Goal: Task Accomplishment & Management: Manage account settings

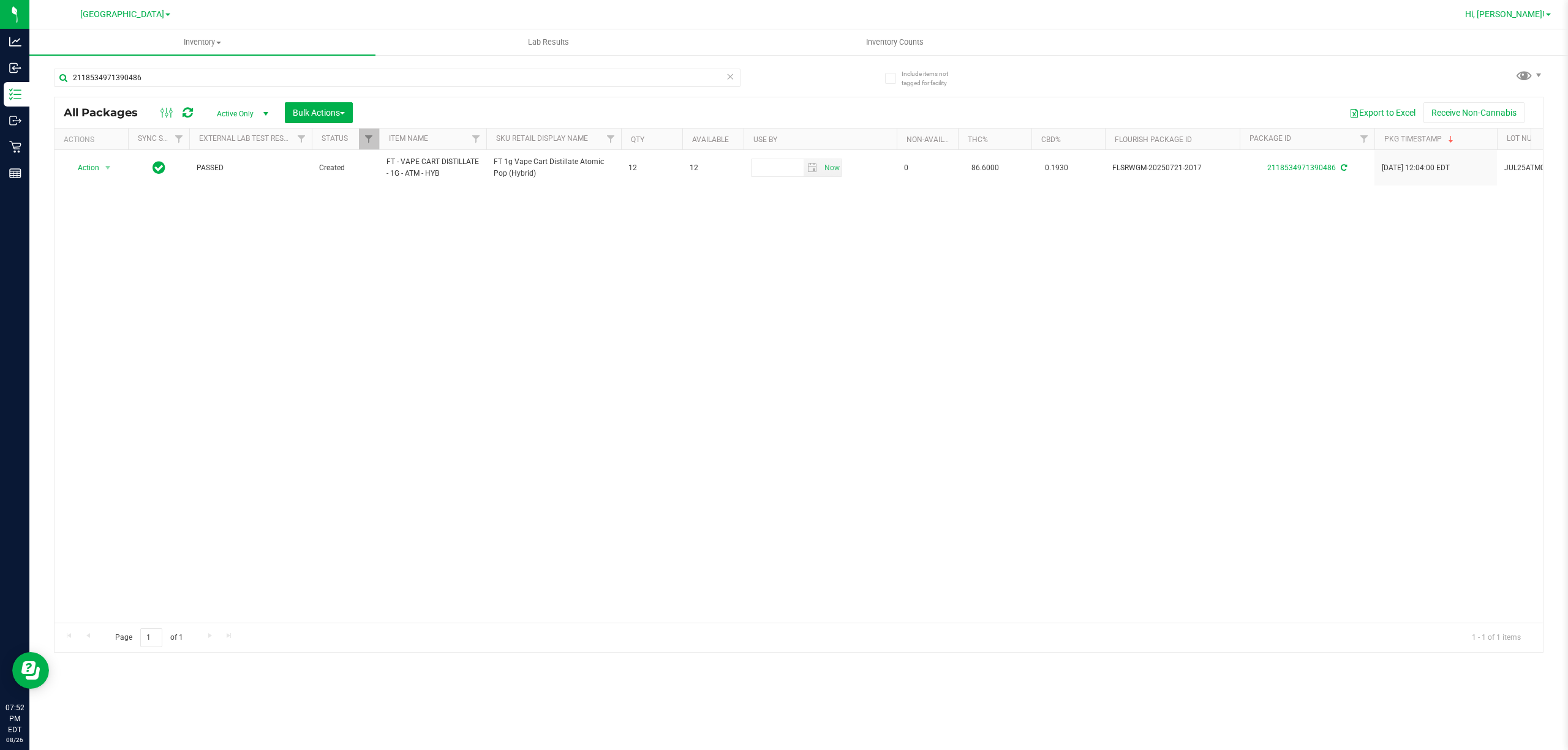
click at [1536, 13] on span "Hi, [PERSON_NAME]!" at bounding box center [1504, 14] width 80 height 10
drag, startPoint x: 1532, startPoint y: 117, endPoint x: 1521, endPoint y: 109, distance: 13.6
click at [1530, 116] on li "Sign Out" at bounding box center [1513, 109] width 92 height 22
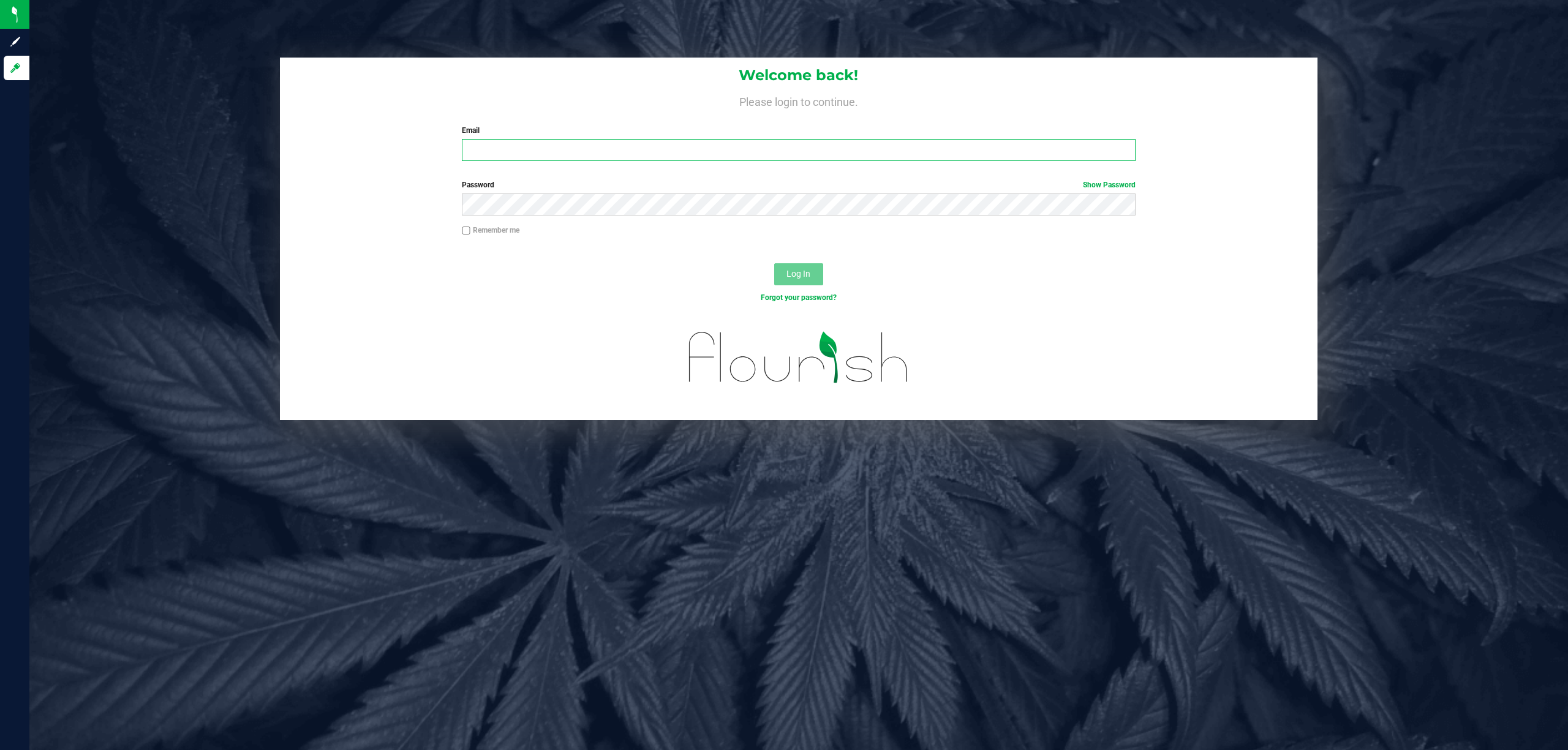
click at [591, 149] on input "Email" at bounding box center [798, 150] width 674 height 22
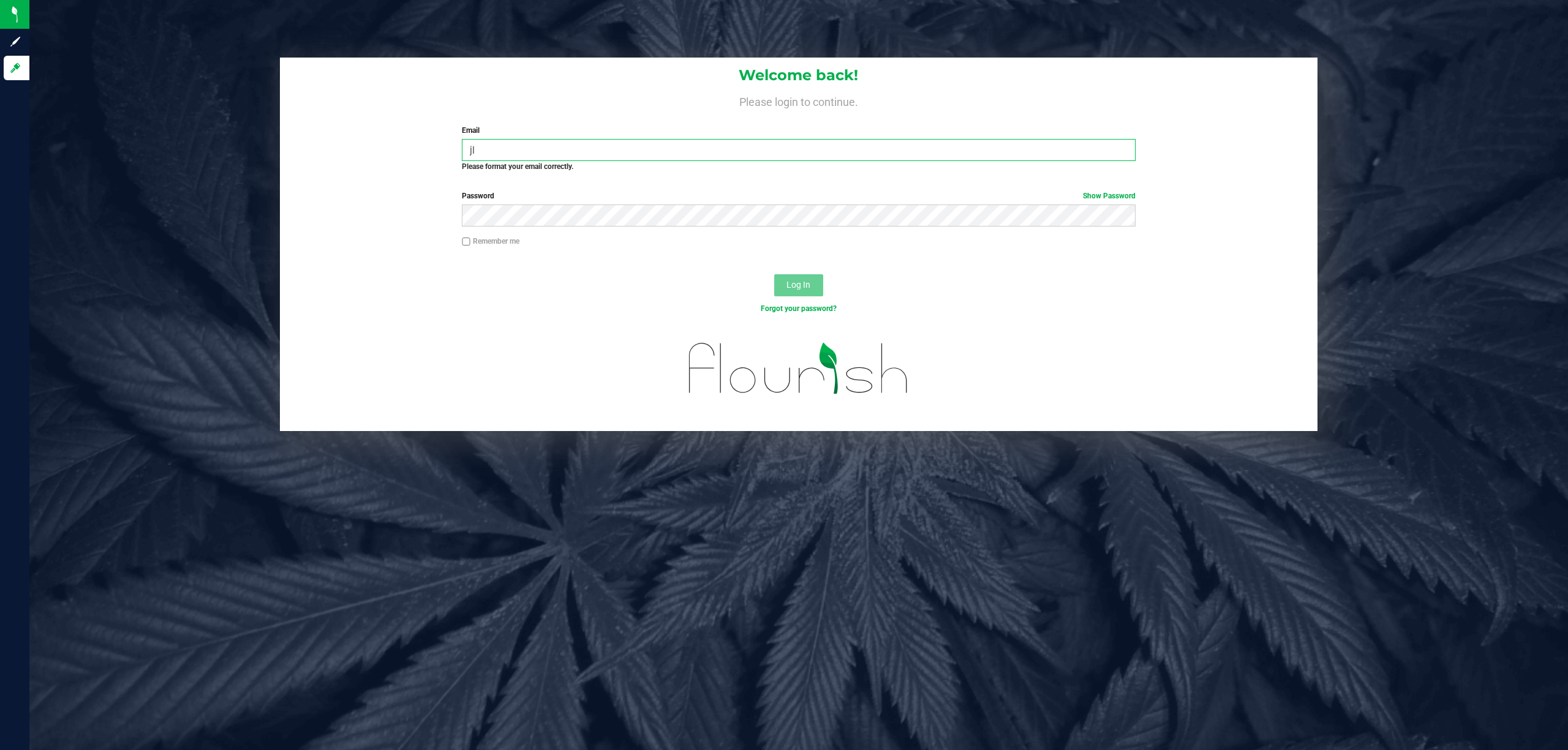
type input "j"
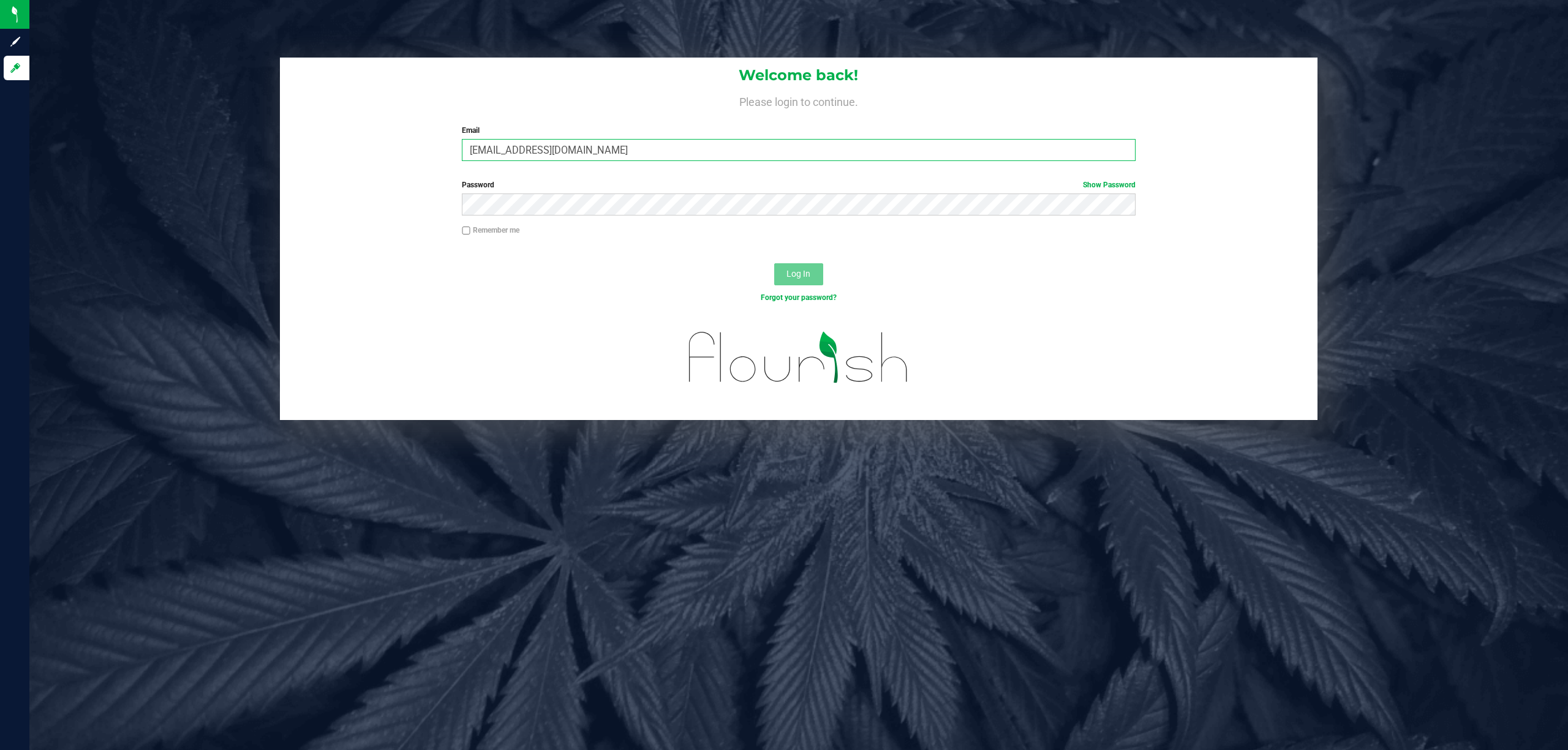
type input "[EMAIL_ADDRESS][DOMAIN_NAME]"
click at [774, 263] on button "Log In" at bounding box center [798, 274] width 49 height 22
